Goal: Check status: Check status

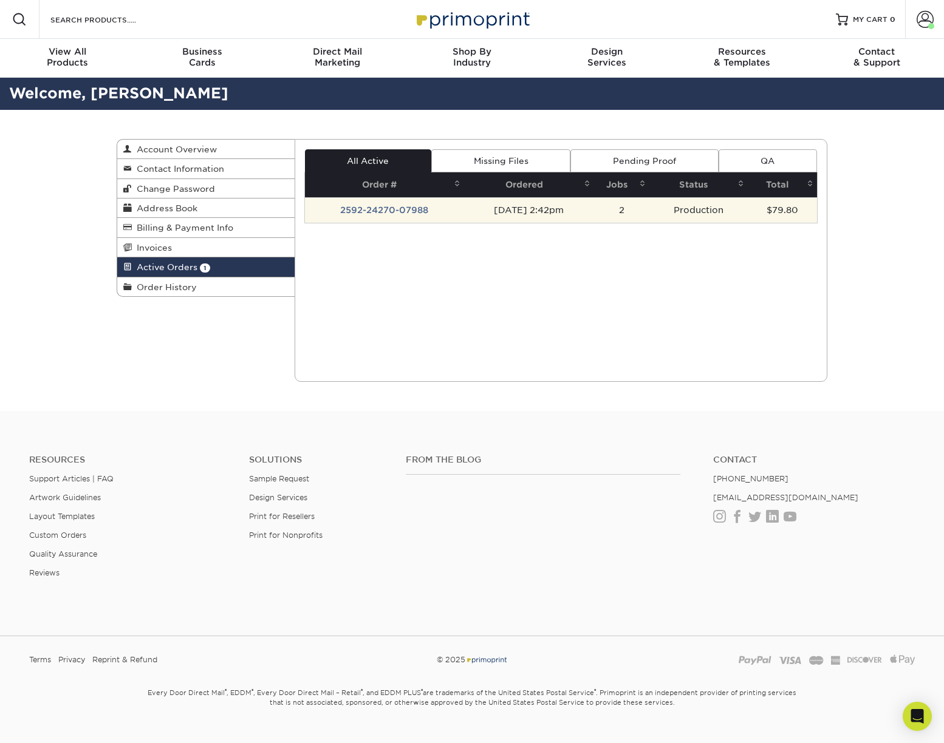
click at [390, 208] on td "2592-24270-07988" at bounding box center [384, 210] width 159 height 26
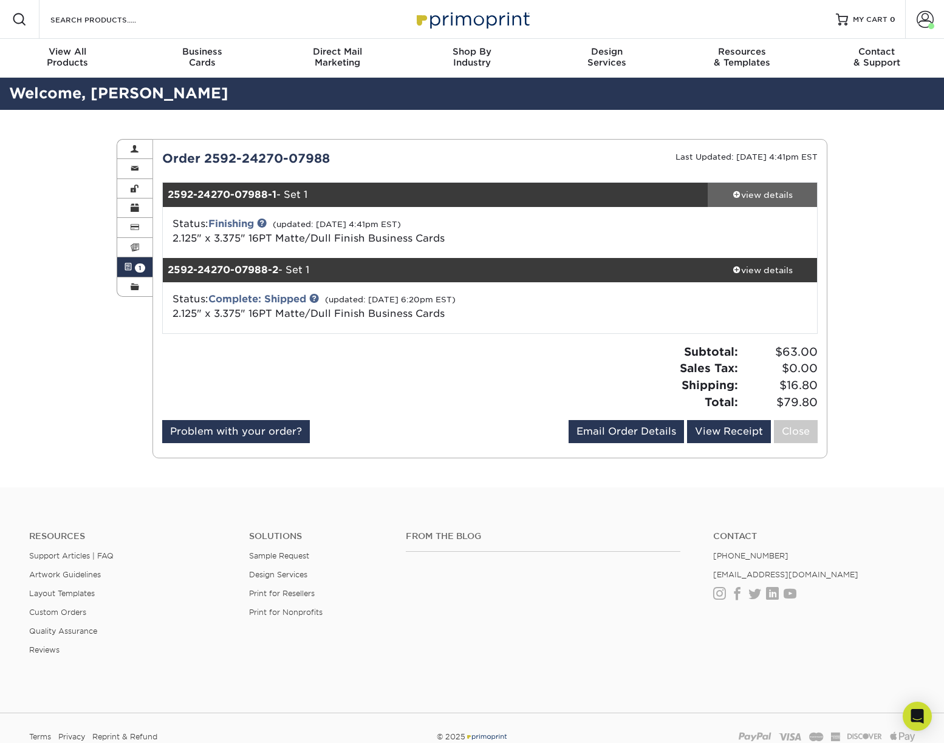
click at [741, 197] on div "view details" at bounding box center [761, 195] width 109 height 12
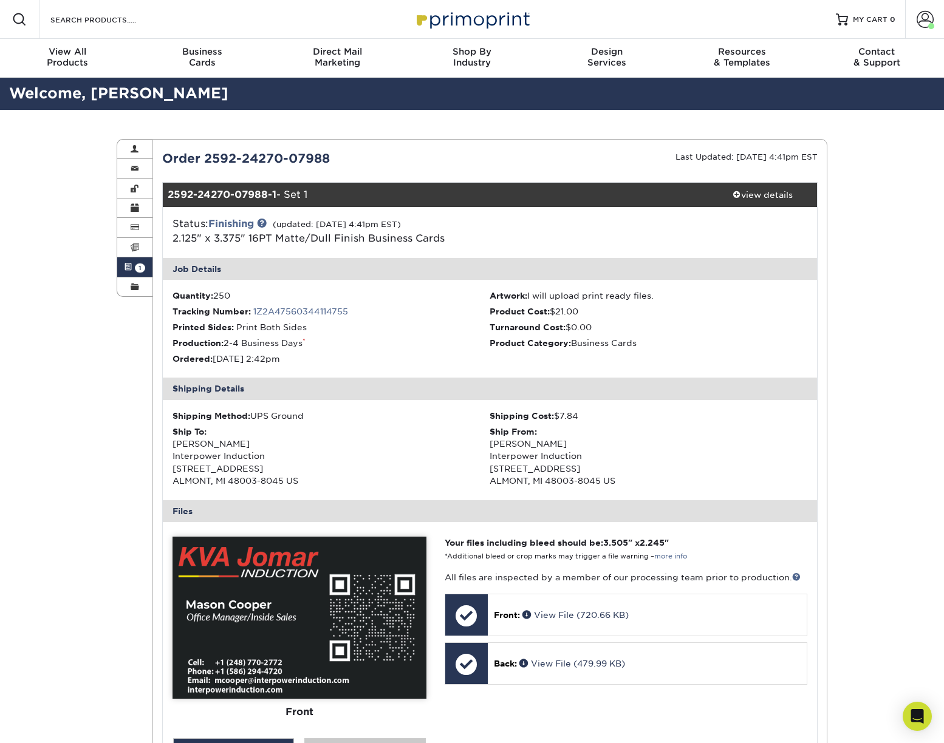
click at [56, 437] on div "Active Orders Account Overview Contact Information Change Password Address Book…" at bounding box center [472, 592] width 944 height 964
click at [924, 21] on span at bounding box center [924, 19] width 17 height 17
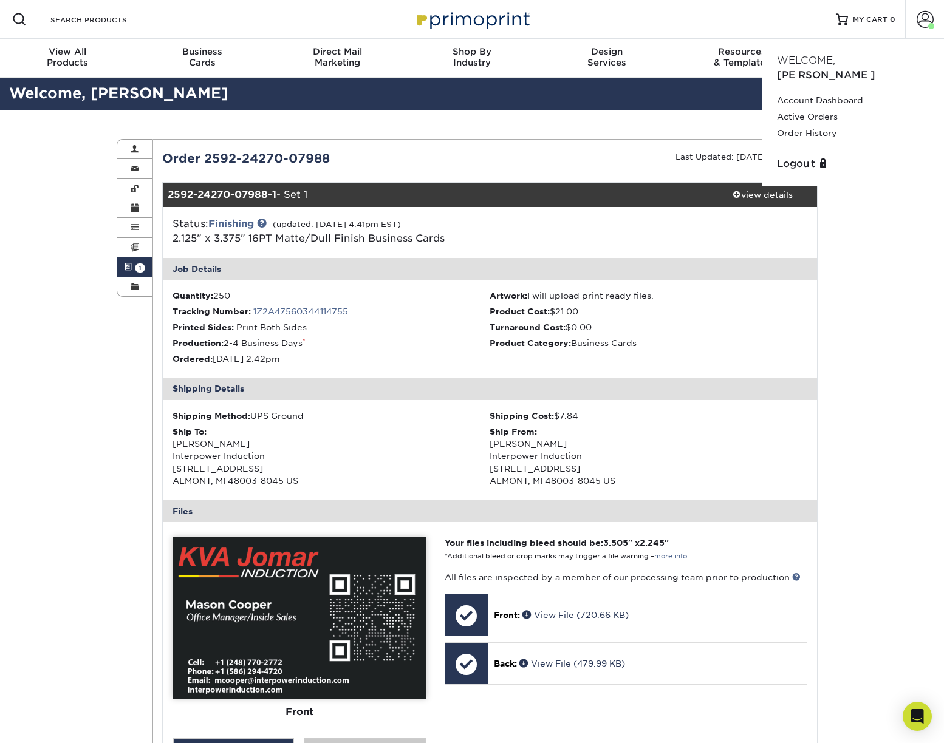
click at [618, 140] on div "Current Orders 1 Active 0 Missing Files" at bounding box center [489, 591] width 675 height 905
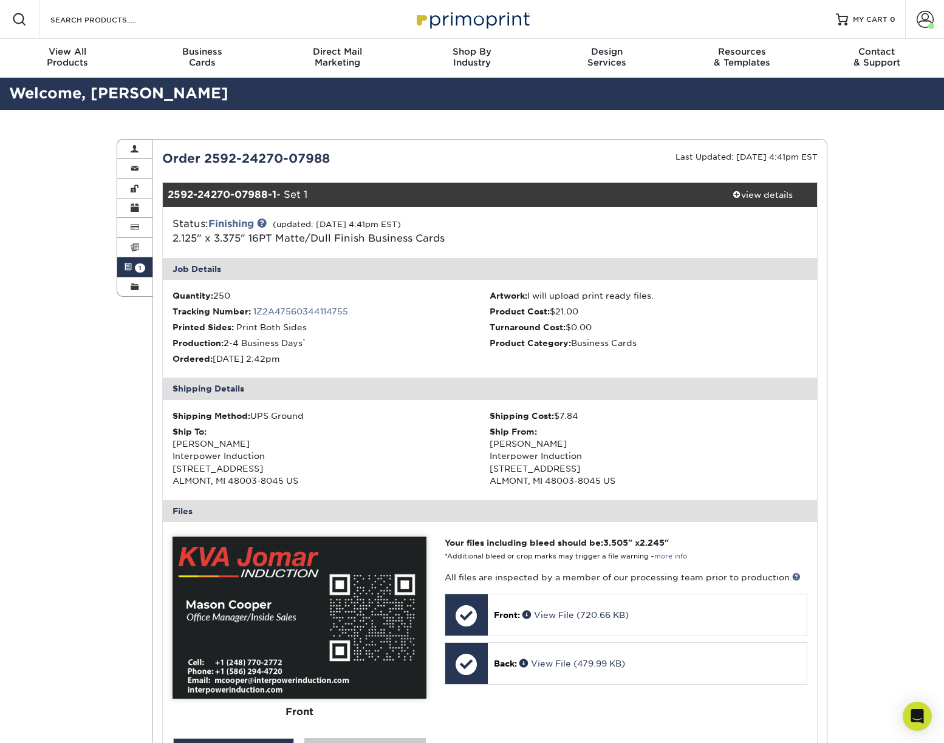
click at [81, 384] on div "Active Orders Account Overview Contact Information Change Password Address Book…" at bounding box center [472, 592] width 944 height 964
click at [130, 264] on span at bounding box center [128, 267] width 9 height 10
